Goal: Use online tool/utility: Utilize a website feature to perform a specific function

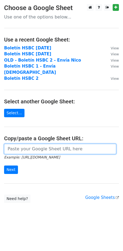
click at [35, 144] on input "url" at bounding box center [60, 149] width 112 height 10
paste input "https://docs.google.com/spreadsheets/d/10IdHU-XMJsX4Z6UhLBWEXeLo2z_9nlgP7dtMBor…"
type input "https://docs.google.com/spreadsheets/d/10IdHU-XMJsX4Z6UhLBWEXeLo2z_9nlgP7dtMBor…"
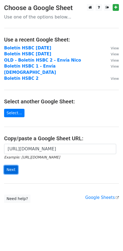
click at [13, 166] on input "Next" at bounding box center [11, 170] width 14 height 8
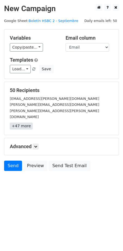
click at [22, 123] on link "+47 more" at bounding box center [21, 126] width 23 height 7
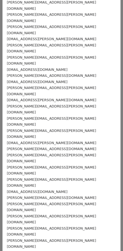
scroll to position [36, 0]
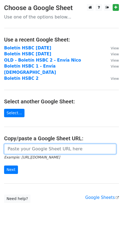
click at [36, 145] on input "url" at bounding box center [60, 149] width 112 height 10
paste input "https://docs.google.com/spreadsheets/d/10IdHU-XMJsX4Z6UhLBWEXeLo2z_9nlgP7dtMBor…"
type input "https://docs.google.com/spreadsheets/d/10IdHU-XMJsX4Z6UhLBWEXeLo2z_9nlgP7dtMBor…"
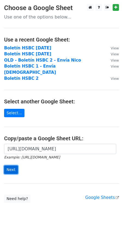
click at [9, 166] on input "Next" at bounding box center [11, 170] width 14 height 8
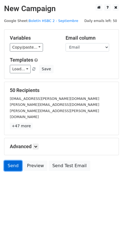
click at [6, 161] on link "Send" at bounding box center [13, 166] width 18 height 10
